Goal: Information Seeking & Learning: Learn about a topic

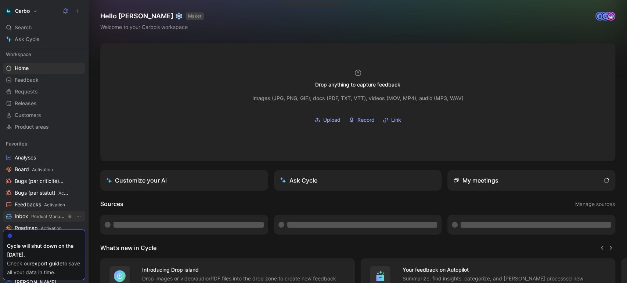
scroll to position [7, 0]
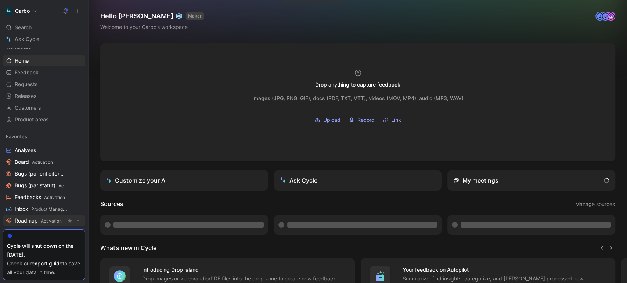
click at [32, 220] on span "Roadmap Activation" at bounding box center [38, 221] width 47 height 8
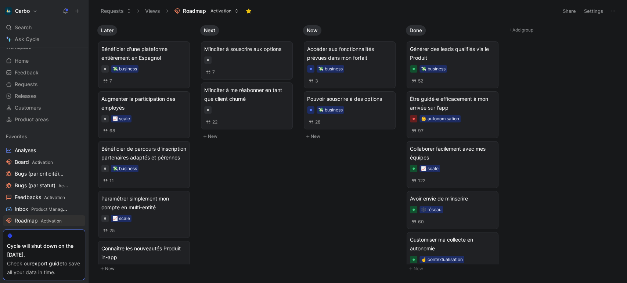
click at [281, 221] on div "Later Bénéficier d'une plateforme entièrement en Espagnol 💸 business 7 Augmente…" at bounding box center [357, 152] width 538 height 261
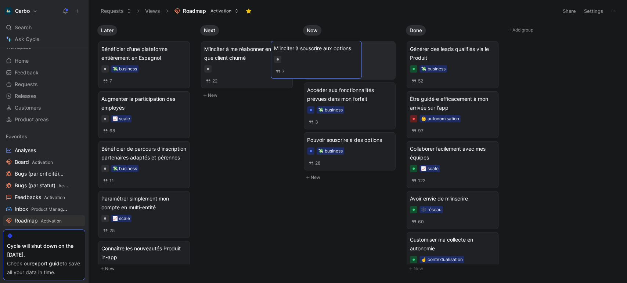
drag, startPoint x: 250, startPoint y: 62, endPoint x: 320, endPoint y: 61, distance: 69.8
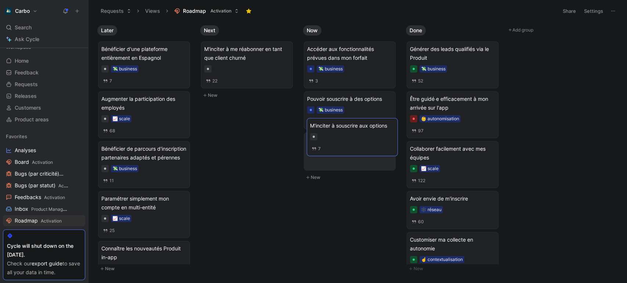
drag, startPoint x: 346, startPoint y: 51, endPoint x: 348, endPoint y: 135, distance: 84.1
click at [339, 141] on span "M'inciter à souscrire aux options" at bounding box center [349, 140] width 85 height 9
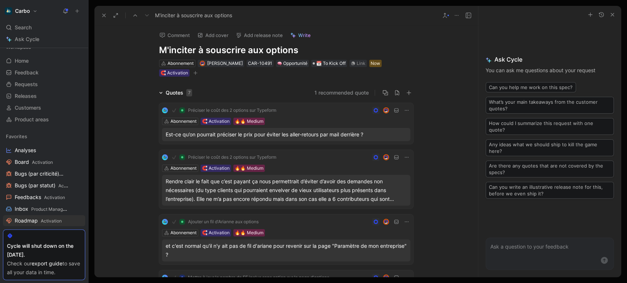
click at [193, 74] on icon "button" at bounding box center [195, 73] width 4 height 4
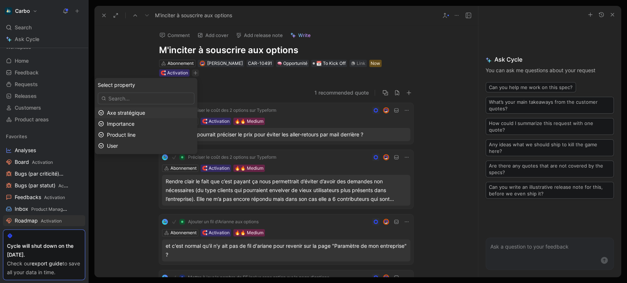
click at [145, 111] on span "Axe stratégique" at bounding box center [126, 112] width 38 height 6
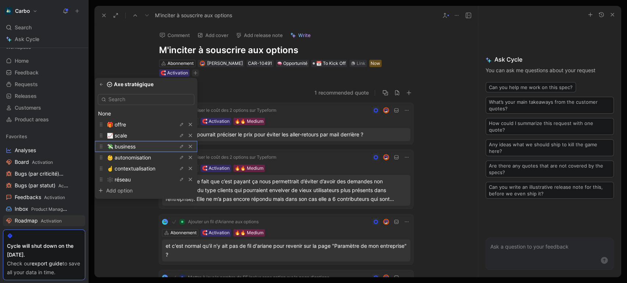
click at [135, 144] on span "💸 business" at bounding box center [121, 146] width 29 height 6
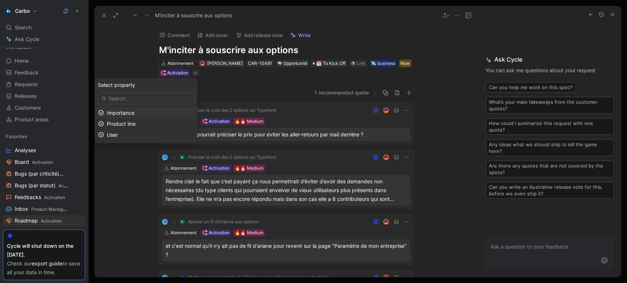
click at [134, 113] on span "Importance" at bounding box center [121, 112] width 28 height 6
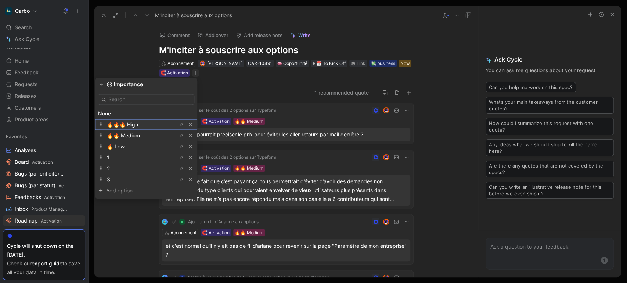
click at [134, 125] on span "🔥🔥🔥 High" at bounding box center [122, 124] width 31 height 6
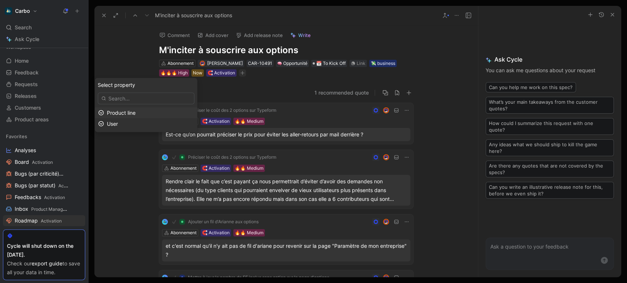
click at [135, 111] on span "Product line" at bounding box center [121, 112] width 29 height 6
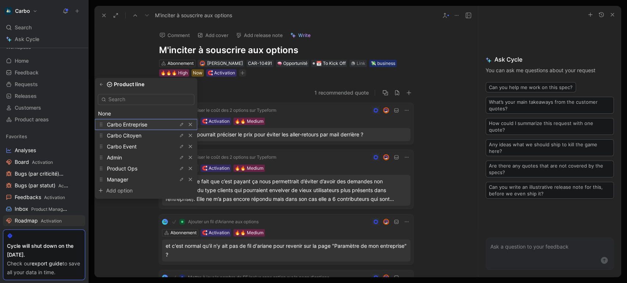
click at [145, 124] on span "Carbo Entreprise" at bounding box center [127, 124] width 40 height 6
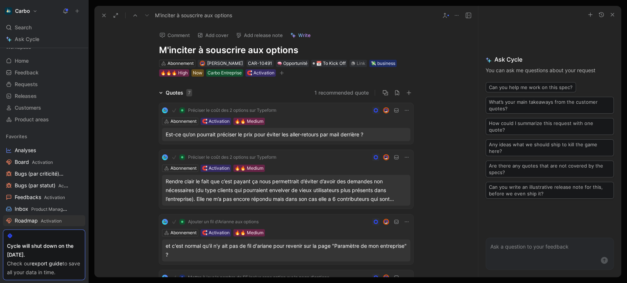
click at [104, 17] on icon at bounding box center [104, 15] width 6 height 6
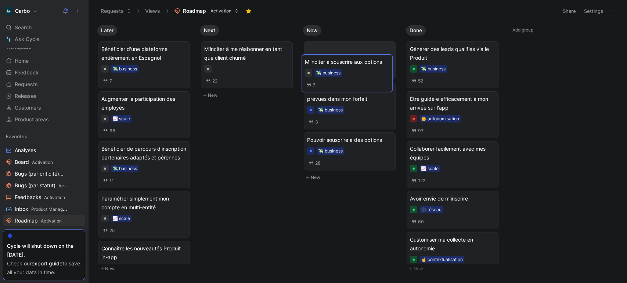
drag, startPoint x: 358, startPoint y: 163, endPoint x: 356, endPoint y: 84, distance: 78.6
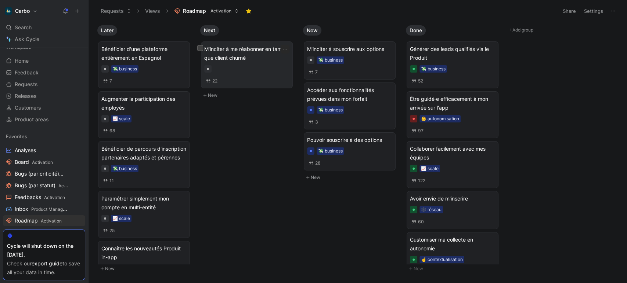
click at [246, 69] on div at bounding box center [246, 68] width 85 height 7
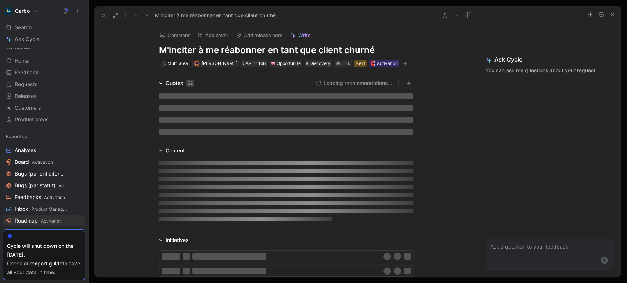
click at [238, 48] on h1 "M'inciter à me réabonner en tant que client churné" at bounding box center [286, 50] width 254 height 12
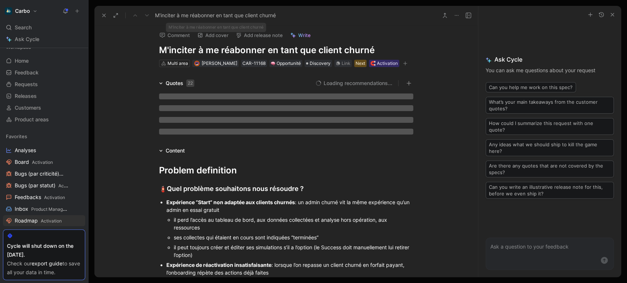
click at [238, 48] on h1 "M'inciter à me réabonner en tant que client churné" at bounding box center [286, 50] width 254 height 12
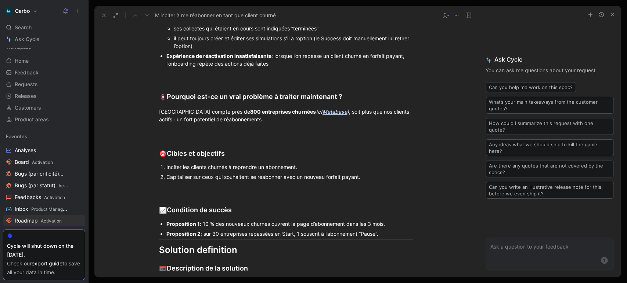
scroll to position [728, 0]
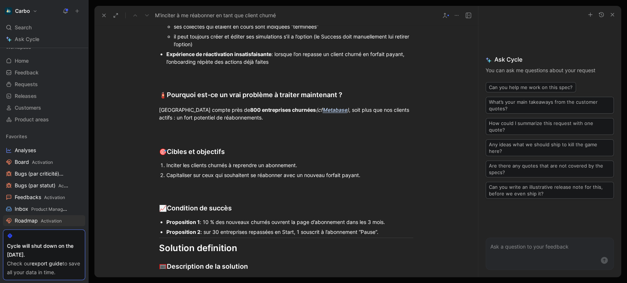
click at [360, 179] on div "Capitaliser sur ceux qui souhaitent se réabonner avec un nouveau forfait payant." at bounding box center [289, 175] width 247 height 8
click at [180, 169] on div "Inciter les clients churnés à reprendre un abonnement." at bounding box center [289, 166] width 247 height 8
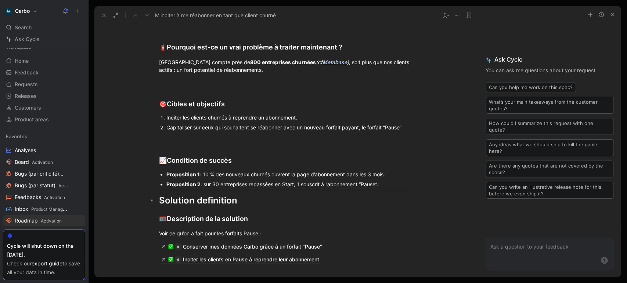
scroll to position [687, 0]
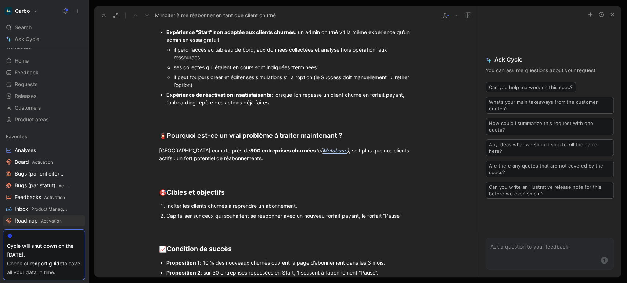
click at [226, 210] on div "Inciter les clients churnés à reprendre un abonnement." at bounding box center [289, 206] width 247 height 8
click at [204, 210] on div "Inciter les clients churnés à reprendre un abonnement." at bounding box center [289, 206] width 247 height 8
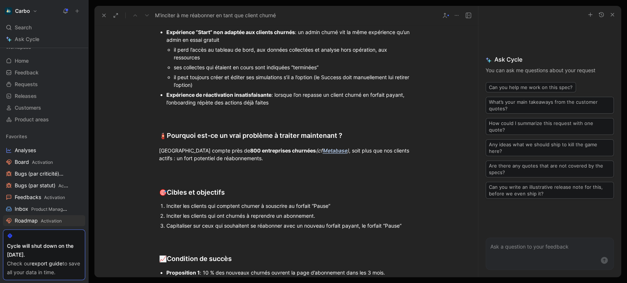
click at [242, 220] on div "Inciter les clients qui ont churnés à reprendre un abonnement." at bounding box center [289, 216] width 247 height 8
click at [239, 230] on div "Capitaliser sur ceux qui souhaitent se réabonner avec un nouveau forfait payant…" at bounding box center [289, 226] width 247 height 8
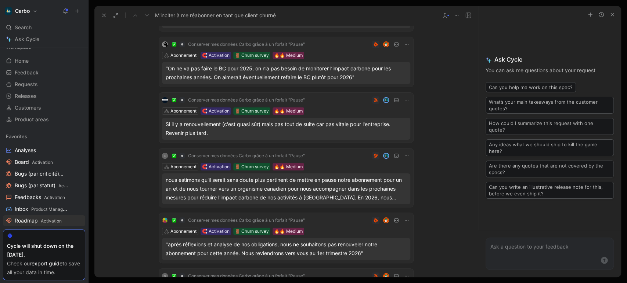
scroll to position [0, 0]
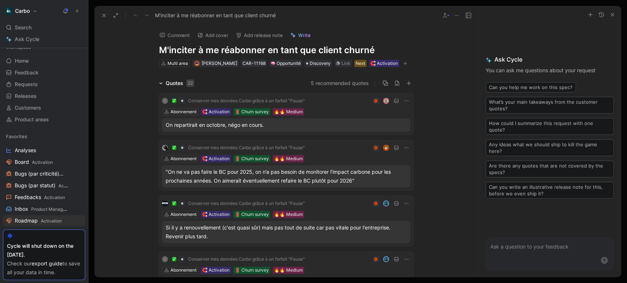
click at [203, 47] on h1 "M'inciter à me réabonner en tant que client churné" at bounding box center [286, 50] width 254 height 12
